Goal: Task Accomplishment & Management: Use online tool/utility

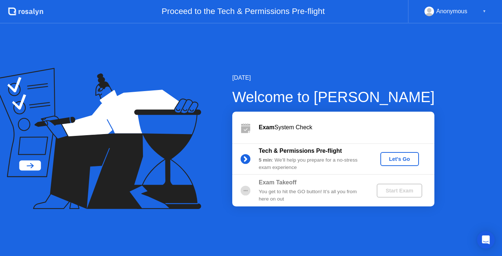
click at [395, 163] on button "Let's Go" at bounding box center [399, 159] width 39 height 14
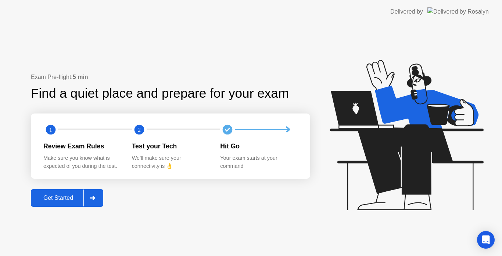
click at [52, 201] on div "Get Started" at bounding box center [58, 198] width 50 height 7
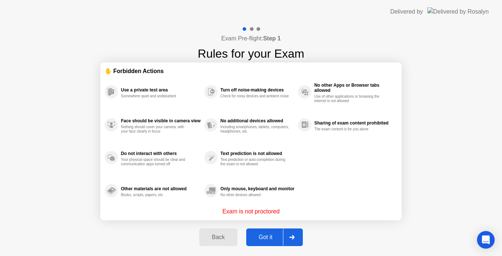
click at [260, 234] on div "Got it" at bounding box center [265, 237] width 35 height 7
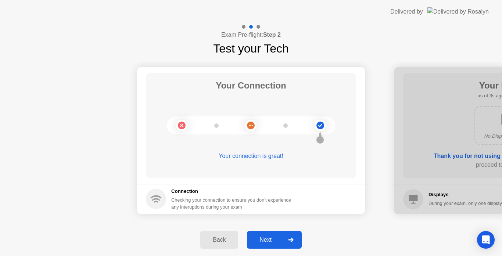
click at [260, 234] on button "Next" at bounding box center [274, 240] width 55 height 18
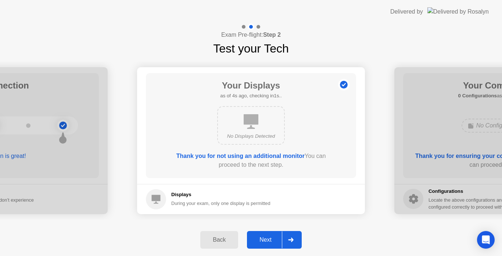
click at [266, 239] on div "Next" at bounding box center [265, 240] width 33 height 7
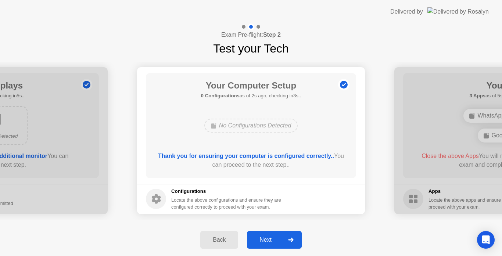
click at [266, 239] on div "Next" at bounding box center [265, 240] width 33 height 7
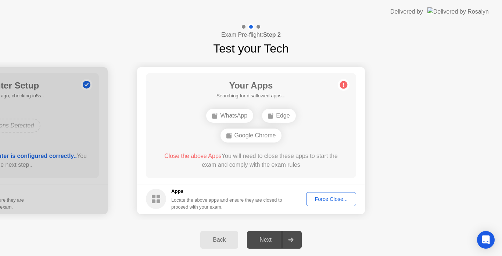
click at [332, 205] on button "Force Close..." at bounding box center [331, 199] width 50 height 14
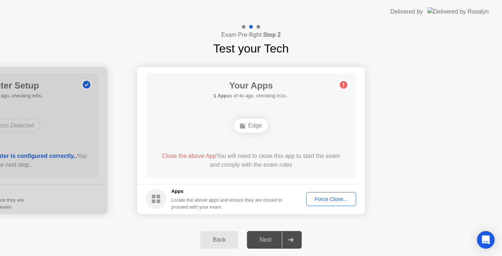
click at [332, 198] on div "Force Close..." at bounding box center [330, 199] width 45 height 6
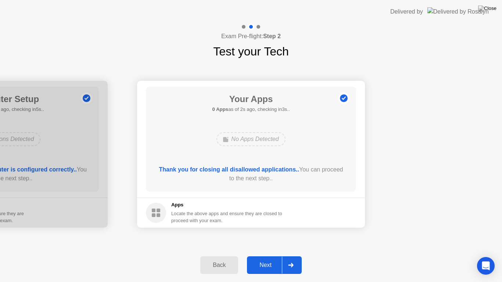
click at [263, 256] on div "Next" at bounding box center [265, 265] width 33 height 7
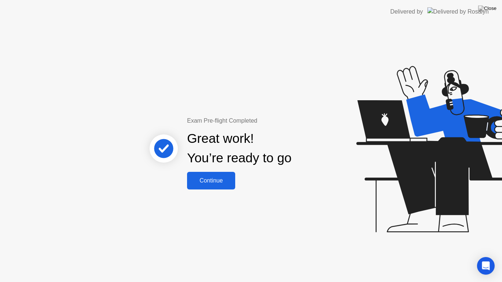
click at [213, 182] on div "Continue" at bounding box center [211, 180] width 44 height 7
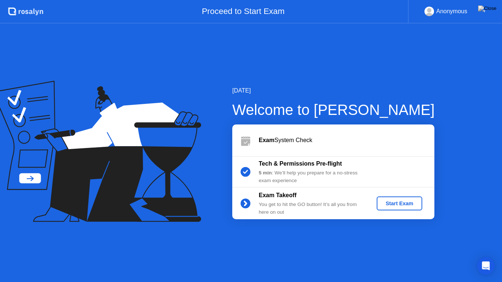
click at [397, 205] on div "Start Exam" at bounding box center [398, 204] width 39 height 6
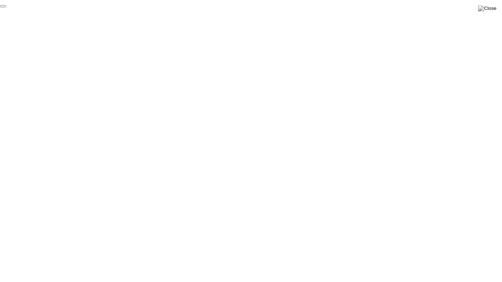
click div "End Proctoring Session"
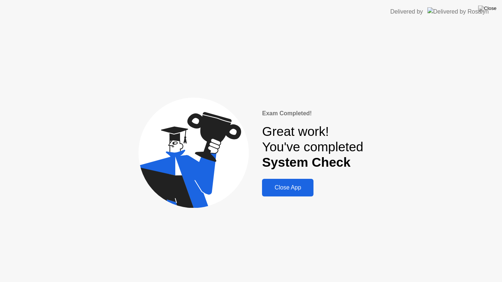
click at [292, 193] on button "Close App" at bounding box center [287, 188] width 51 height 18
